Goal: Task Accomplishment & Management: Complete application form

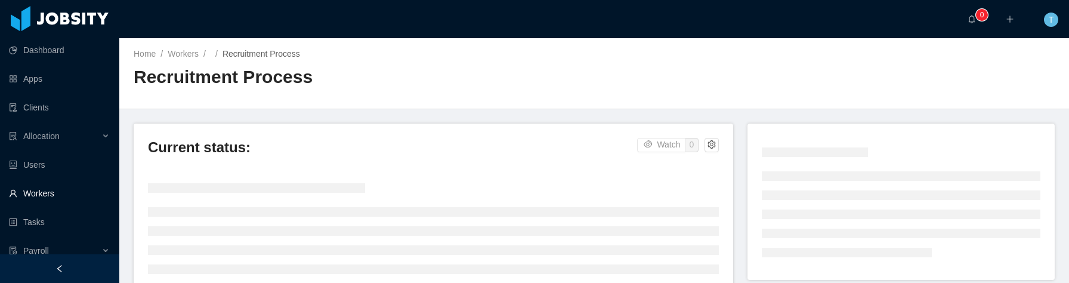
click at [48, 188] on link "Workers" at bounding box center [59, 193] width 101 height 24
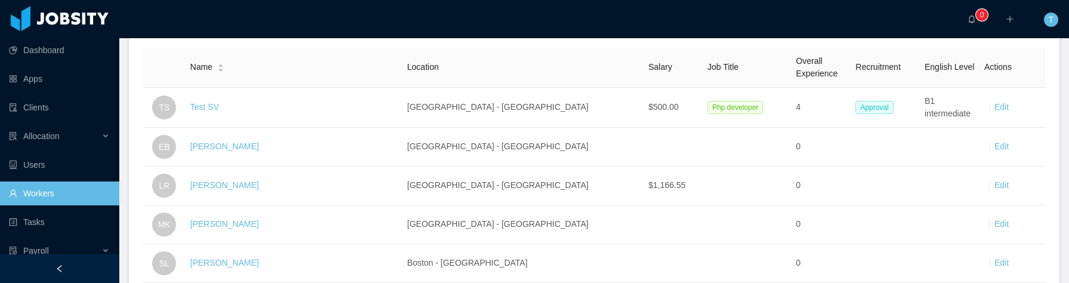
scroll to position [209, 0]
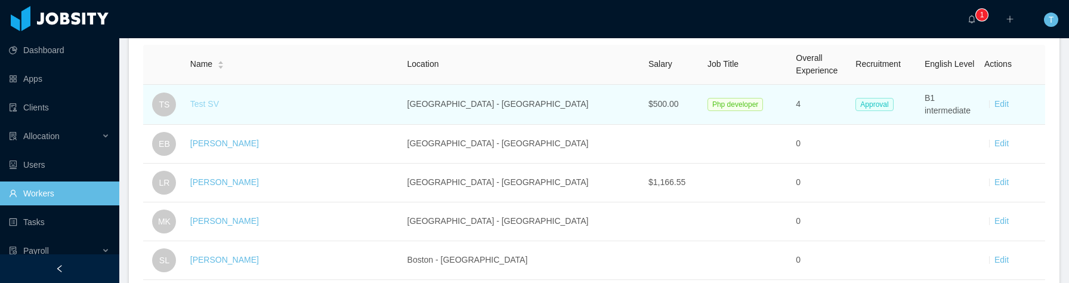
click at [212, 106] on link "Test SV" at bounding box center [204, 104] width 29 height 10
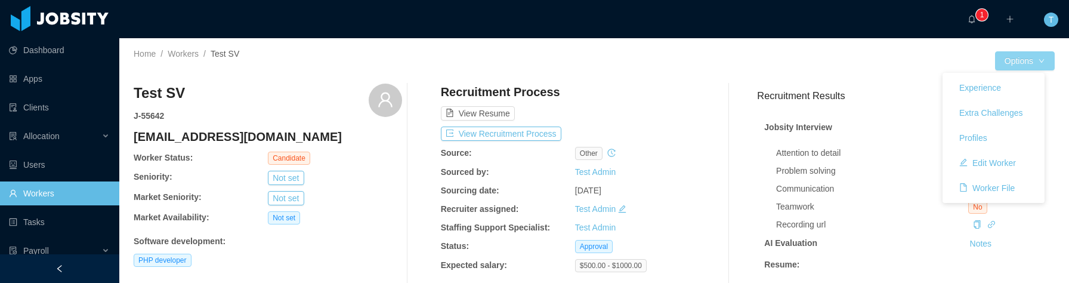
click at [1025, 60] on button "Options" at bounding box center [1025, 60] width 60 height 19
click at [978, 165] on button "Edit Worker" at bounding box center [988, 162] width 76 height 19
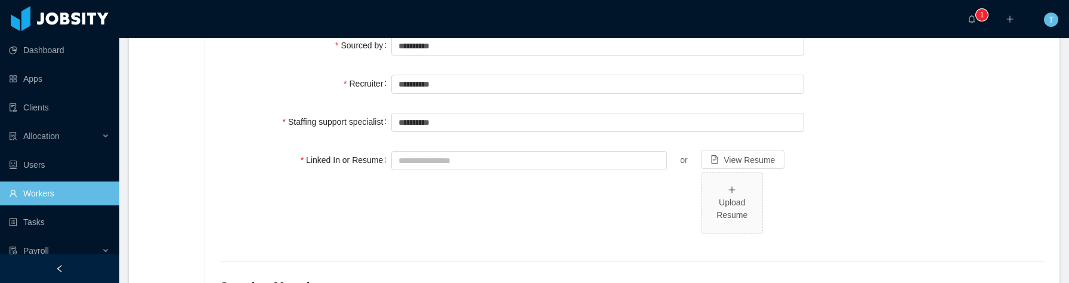
scroll to position [356, 0]
click at [737, 203] on div "Upload Resume" at bounding box center [731, 208] width 51 height 25
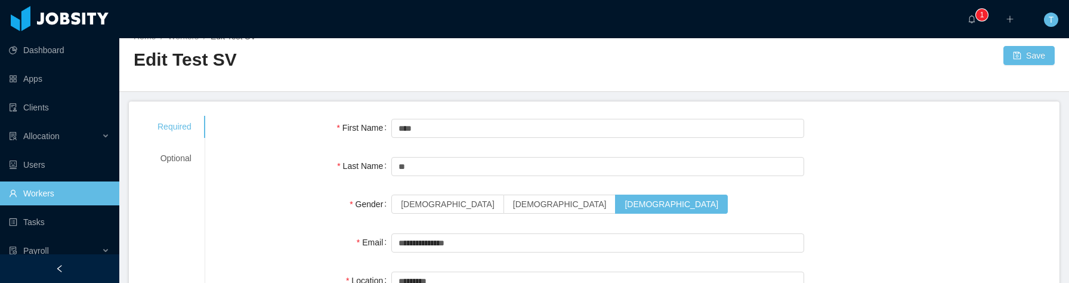
scroll to position [0, 0]
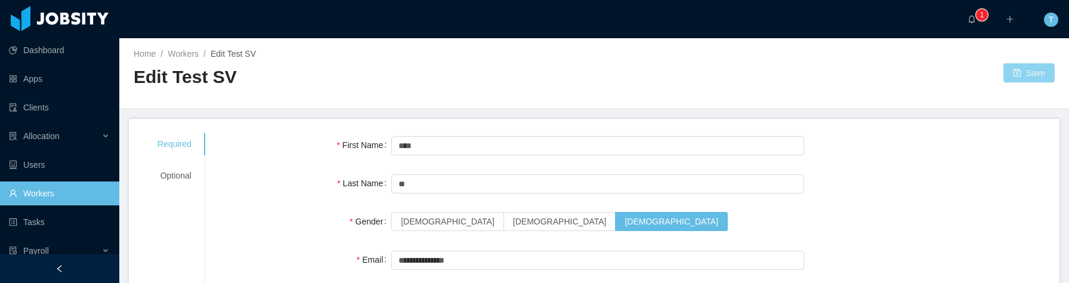
click at [1017, 75] on button "Save" at bounding box center [1028, 72] width 51 height 19
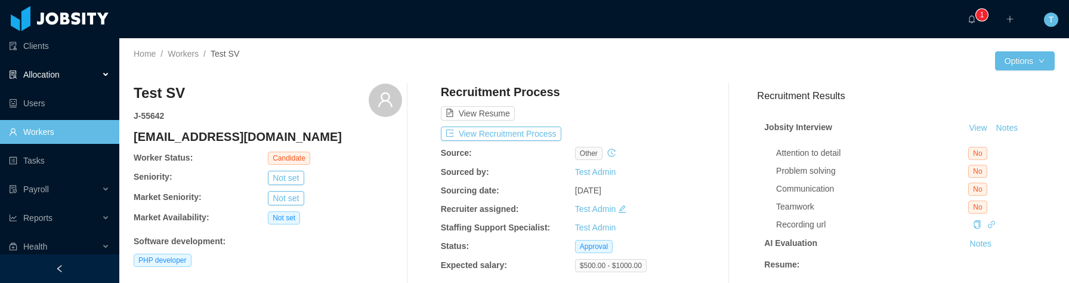
scroll to position [125, 0]
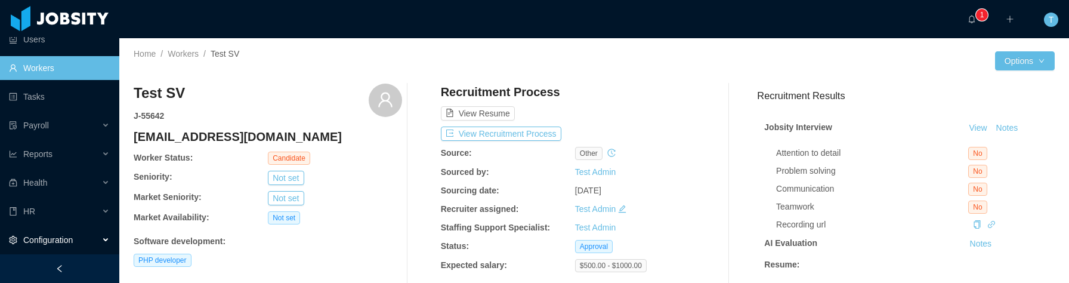
click at [99, 235] on div "Configuration" at bounding box center [59, 240] width 119 height 24
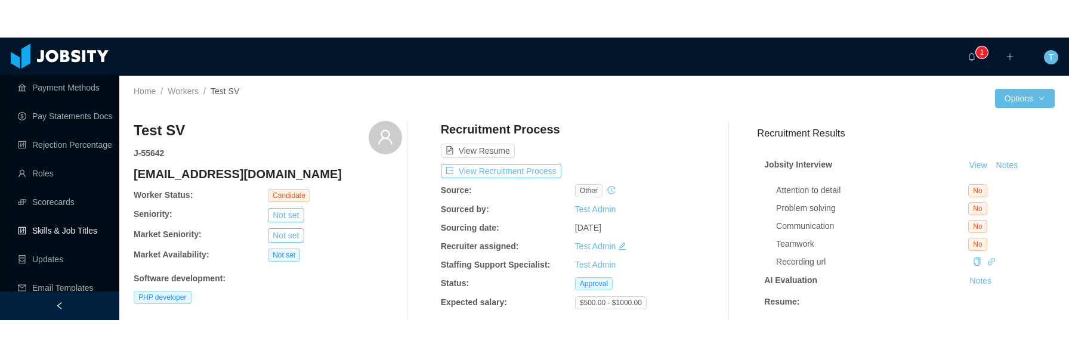
scroll to position [346, 0]
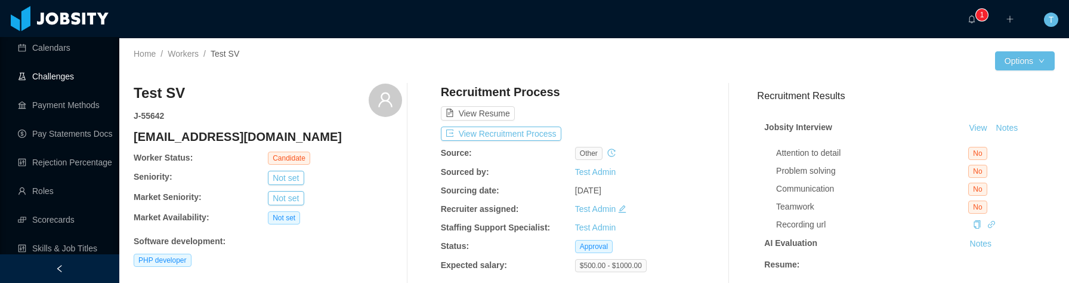
click at [70, 80] on link "Challenges" at bounding box center [64, 76] width 92 height 24
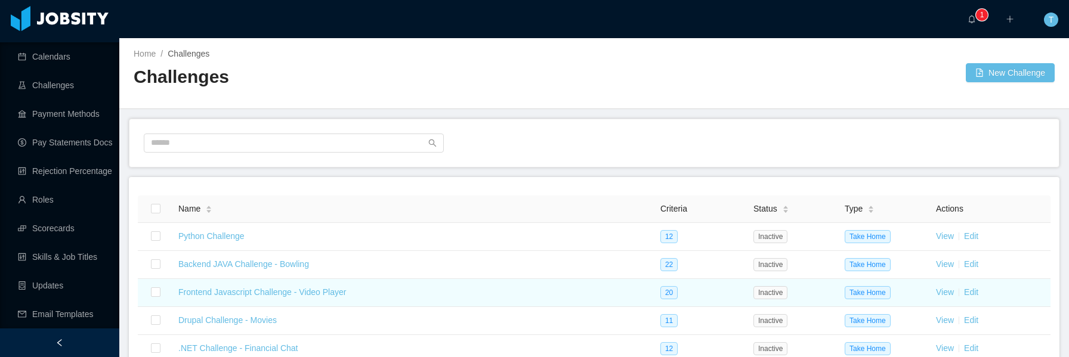
scroll to position [337, 0]
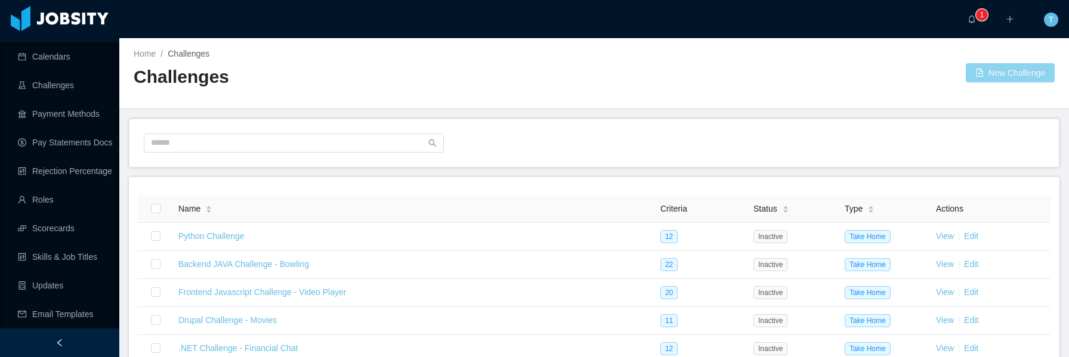
click at [1021, 75] on button "New Challenge" at bounding box center [1010, 72] width 89 height 19
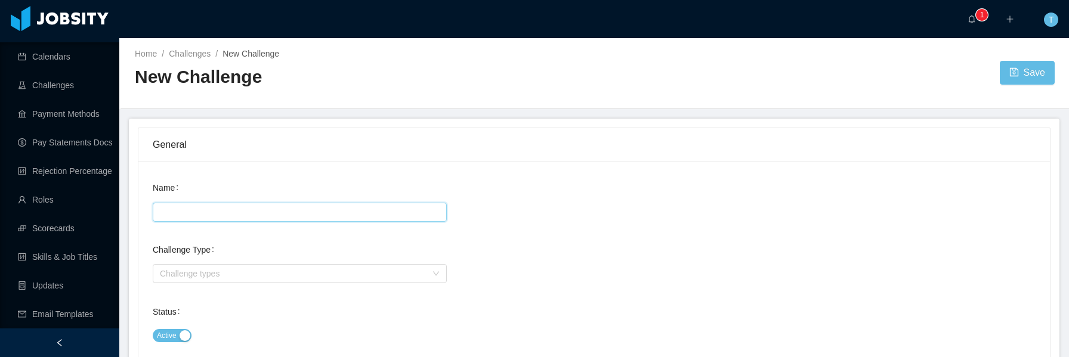
click at [254, 206] on input "Name" at bounding box center [300, 212] width 294 height 19
click at [265, 276] on div "Challenge types" at bounding box center [293, 274] width 267 height 12
type input "**********"
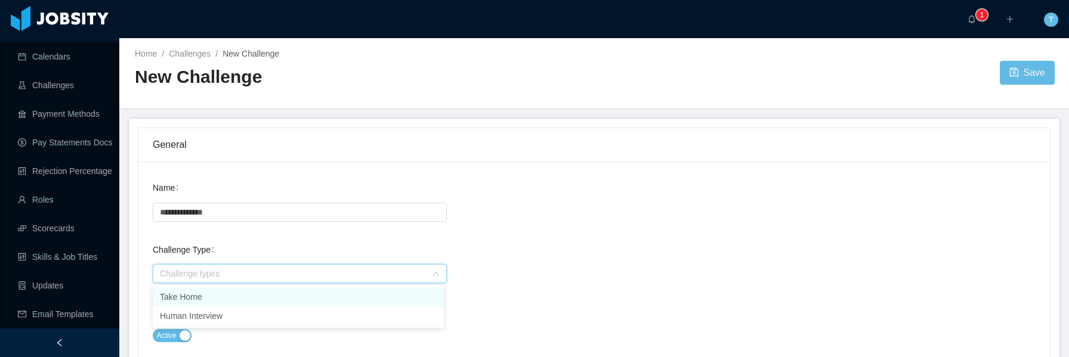
click at [254, 282] on li "Take Home" at bounding box center [298, 297] width 291 height 19
click at [552, 263] on div "Challenge Type Challenge types Take Home" at bounding box center [594, 269] width 883 height 62
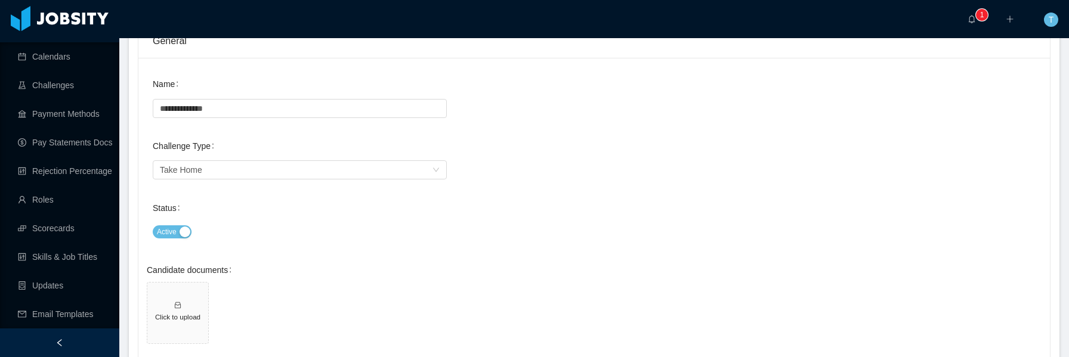
scroll to position [152, 0]
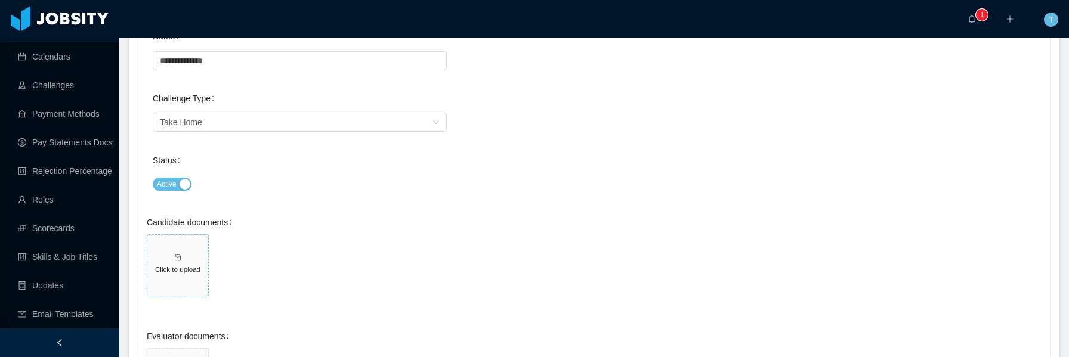
click at [178, 265] on h5 "Click to upload" at bounding box center [177, 269] width 51 height 10
click at [257, 276] on span "Click to upload" at bounding box center [244, 265] width 61 height 61
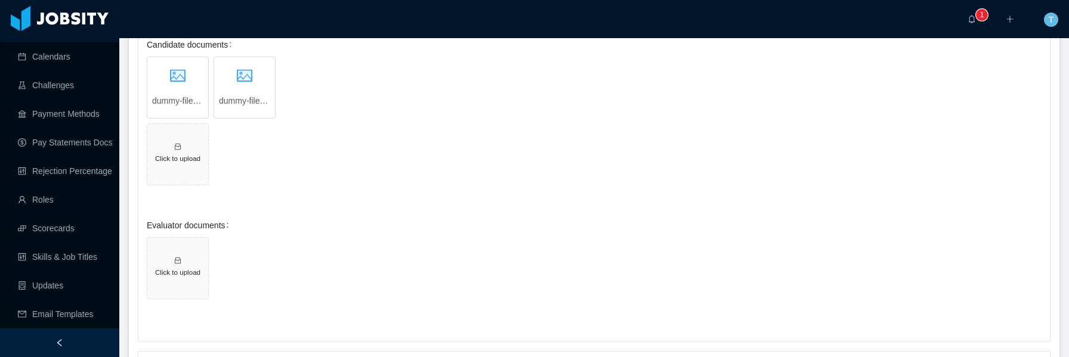
scroll to position [329, 0]
click at [177, 274] on h5 "Click to upload" at bounding box center [177, 273] width 51 height 10
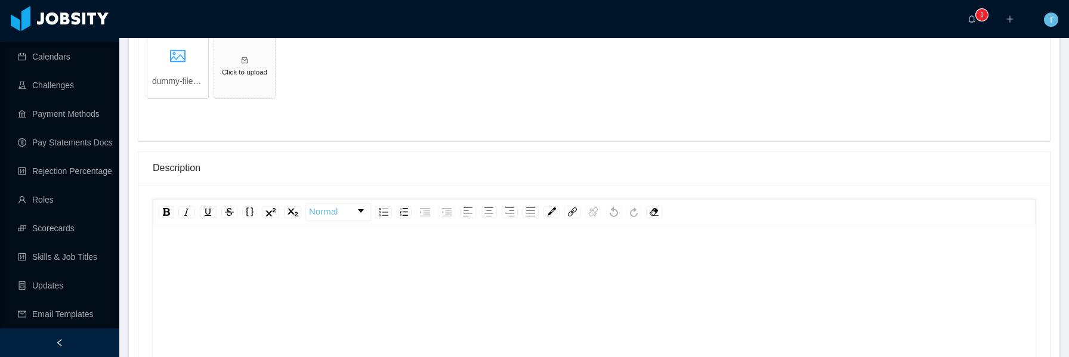
scroll to position [541, 0]
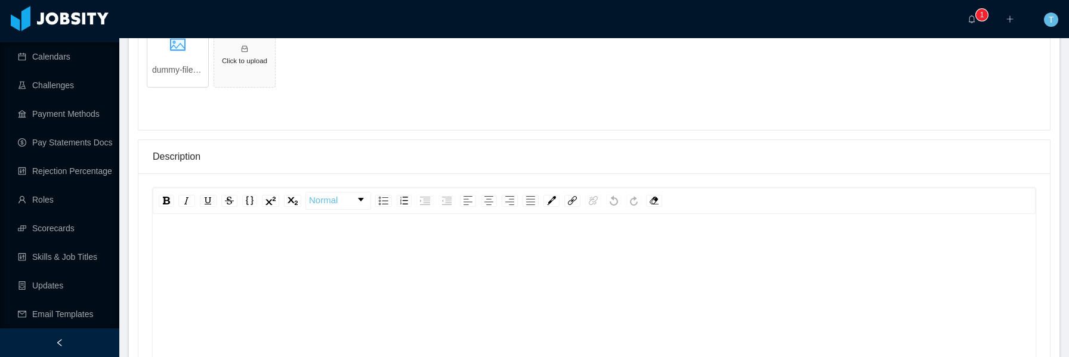
click at [489, 273] on div "rdw-editor" at bounding box center [594, 338] width 864 height 209
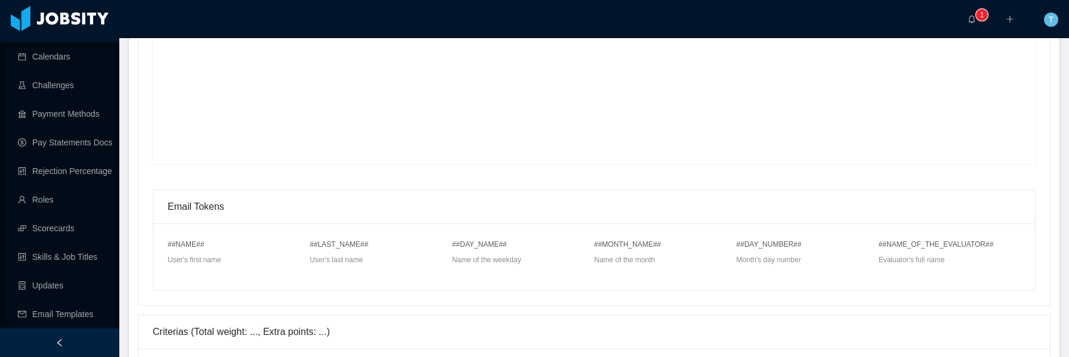
scroll to position [1031, 0]
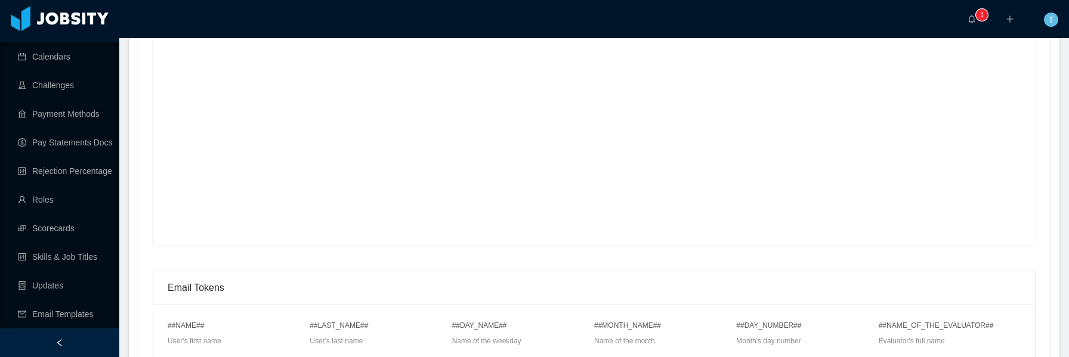
click at [521, 164] on div "rdw-editor" at bounding box center [594, 158] width 864 height 209
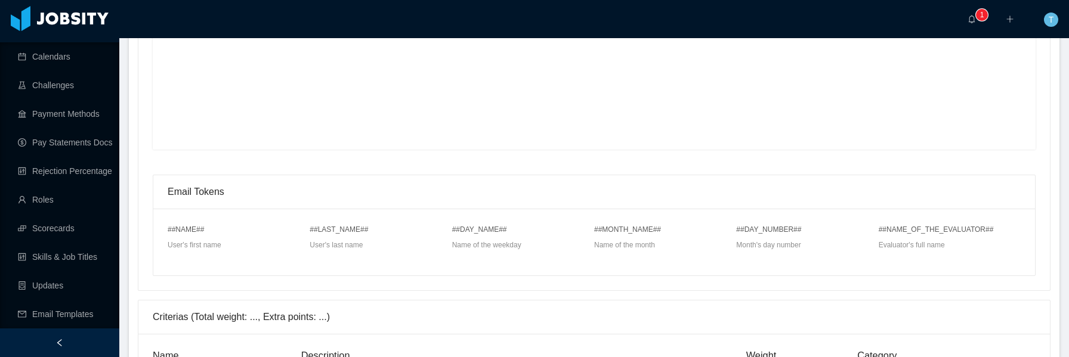
scroll to position [1240, 0]
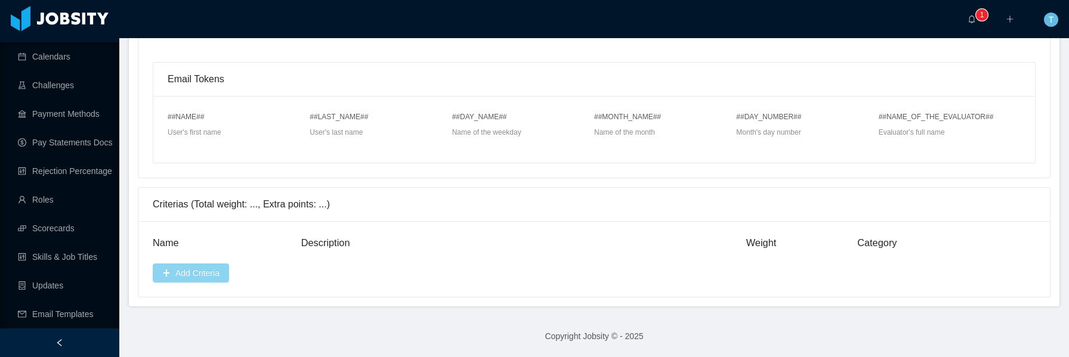
click at [187, 270] on button "Add Criteria" at bounding box center [191, 273] width 76 height 19
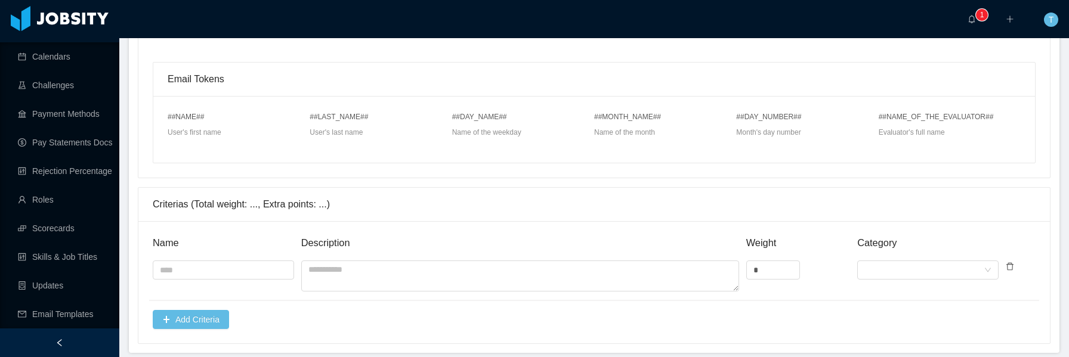
click at [1006, 264] on icon "icon: delete" at bounding box center [1010, 266] width 8 height 8
click at [1019, 237] on button "Yes" at bounding box center [1023, 237] width 23 height 14
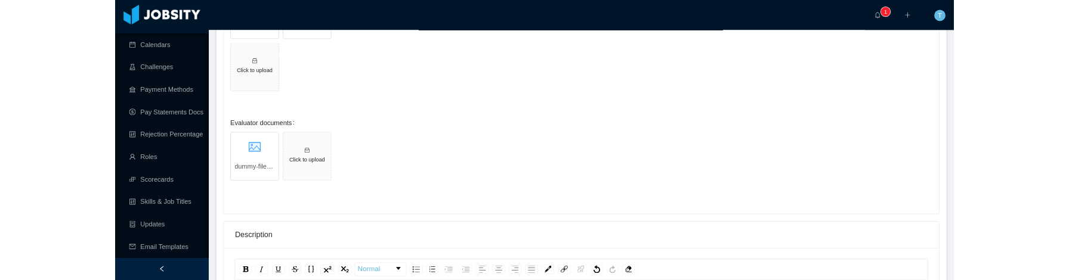
scroll to position [0, 0]
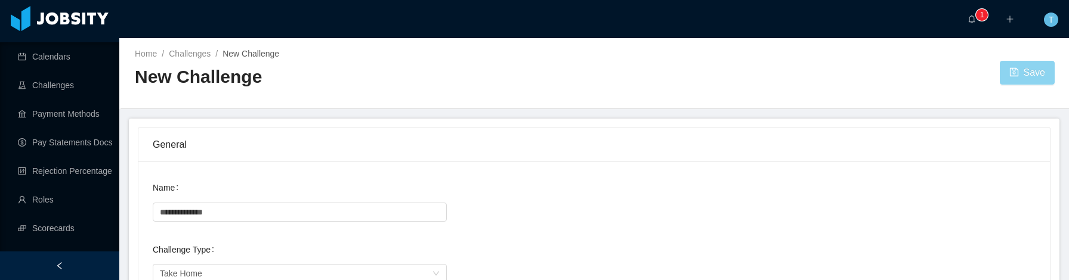
click at [1010, 78] on button "Save" at bounding box center [1027, 73] width 55 height 24
